Goal: Task Accomplishment & Management: Use online tool/utility

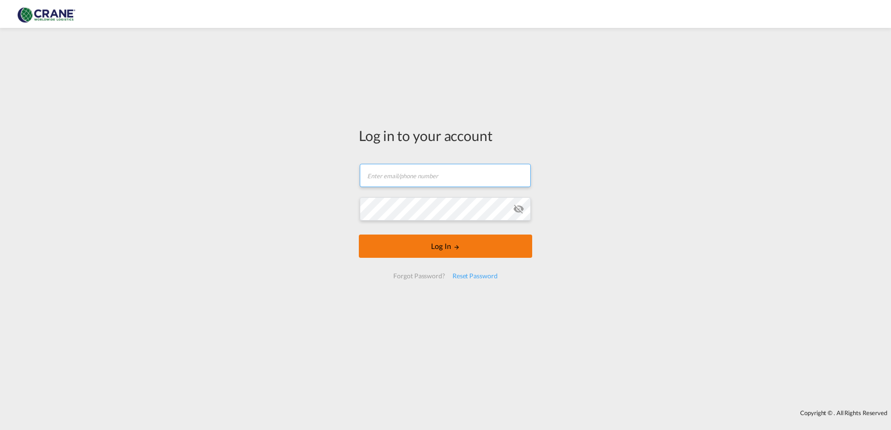
type input "[PERSON_NAME][EMAIL_ADDRESS][DOMAIN_NAME]"
click at [444, 245] on button "Log In" at bounding box center [445, 246] width 173 height 23
